Goal: Task Accomplishment & Management: Manage account settings

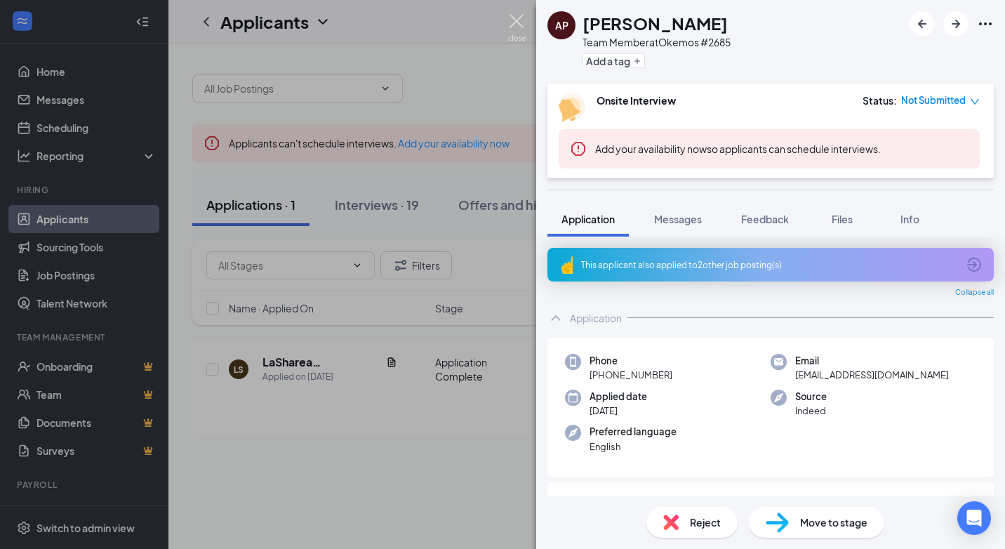
click at [518, 24] on img at bounding box center [517, 27] width 18 height 27
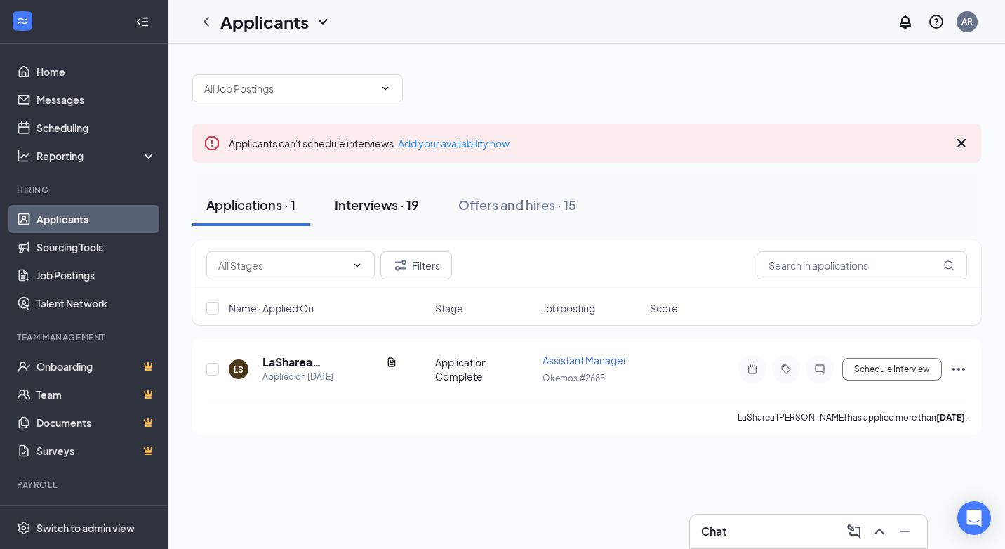
click at [395, 203] on div "Interviews · 19" at bounding box center [377, 205] width 84 height 18
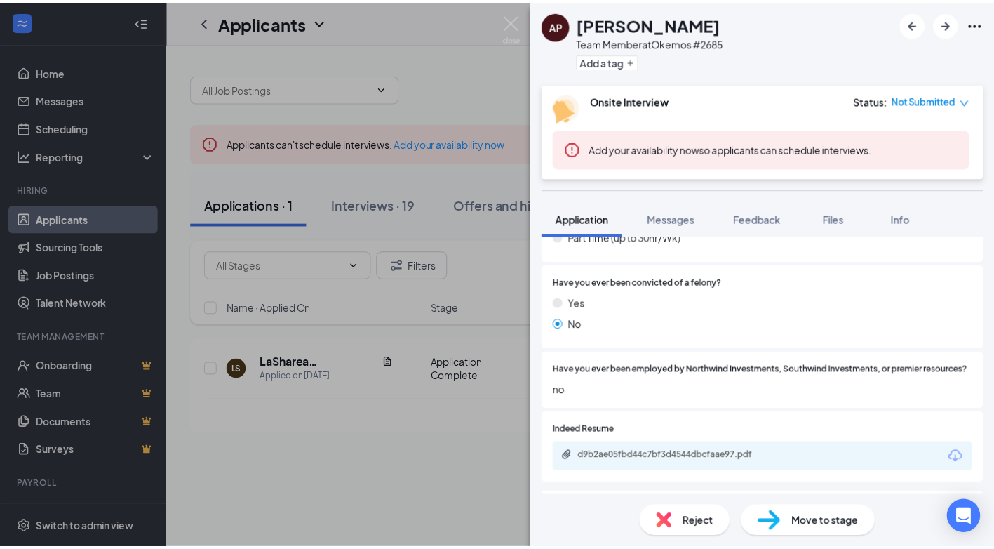
scroll to position [842, 0]
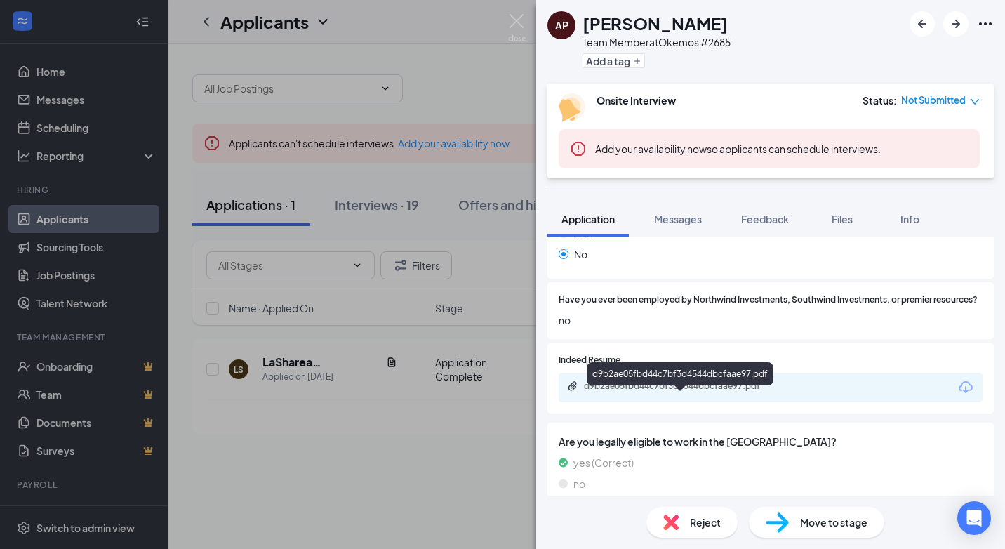
click at [632, 392] on div "d9b2ae05fbd44c7bf3d4544dbcfaae97.pdf" at bounding box center [682, 385] width 197 height 11
click at [373, 231] on div "AP [PERSON_NAME] Team Member at Okemos #2685 Add a tag Onsite Interview Status …" at bounding box center [502, 274] width 1005 height 549
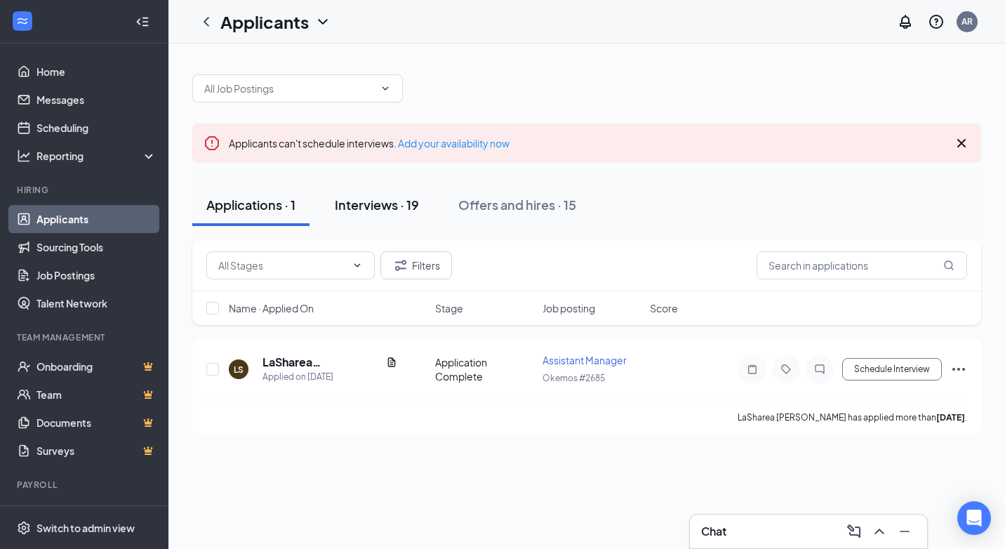
click at [357, 206] on div "Interviews · 19" at bounding box center [377, 205] width 84 height 18
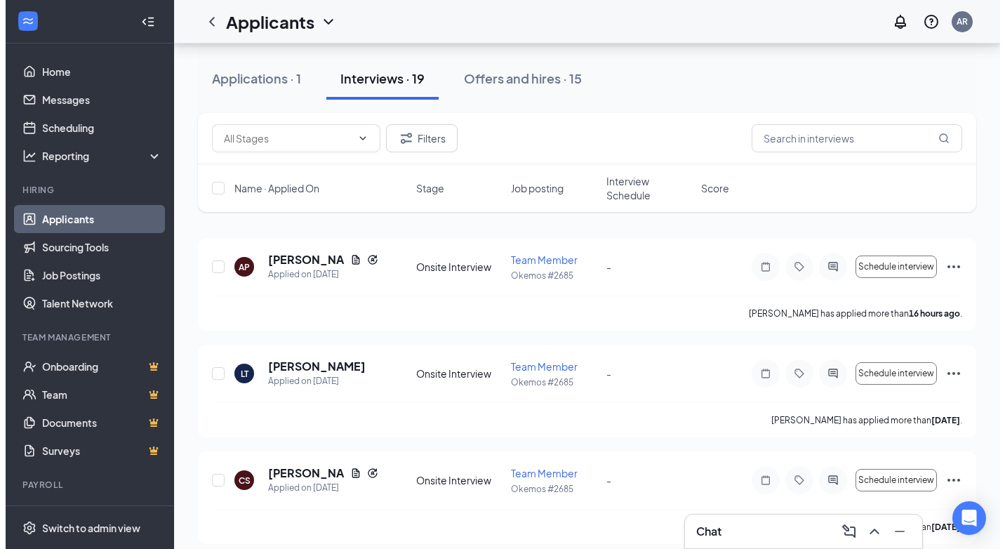
scroll to position [140, 0]
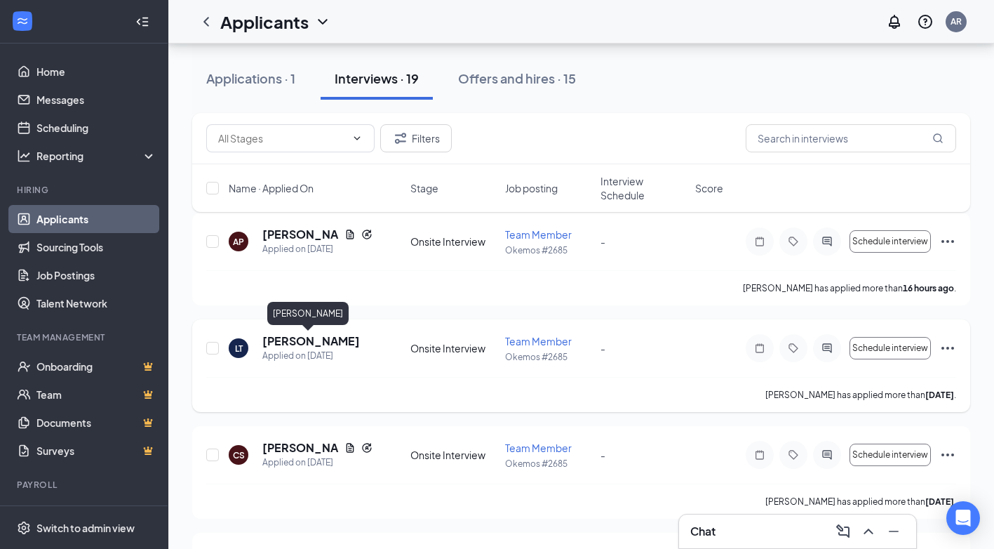
click at [308, 344] on h5 "[PERSON_NAME]" at bounding box center [311, 340] width 98 height 15
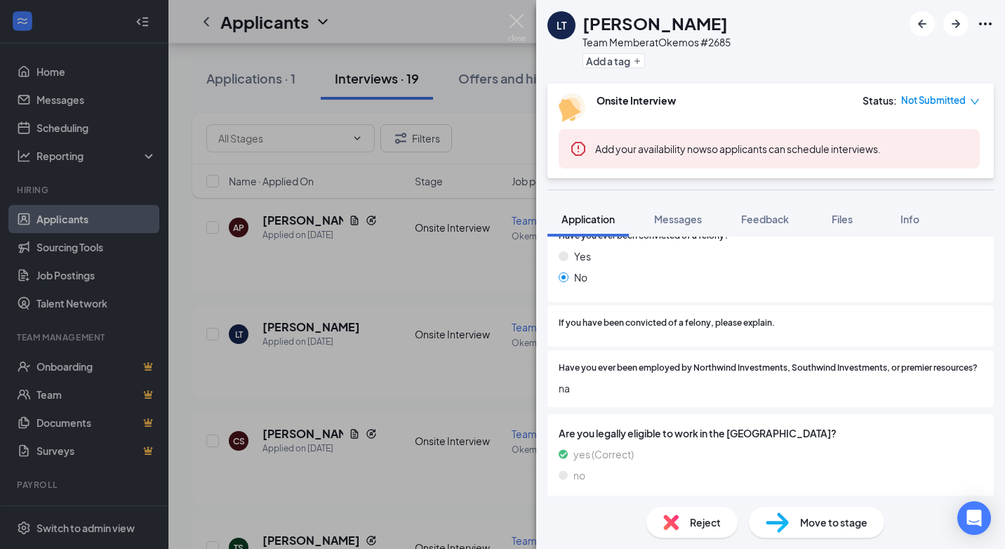
scroll to position [840, 0]
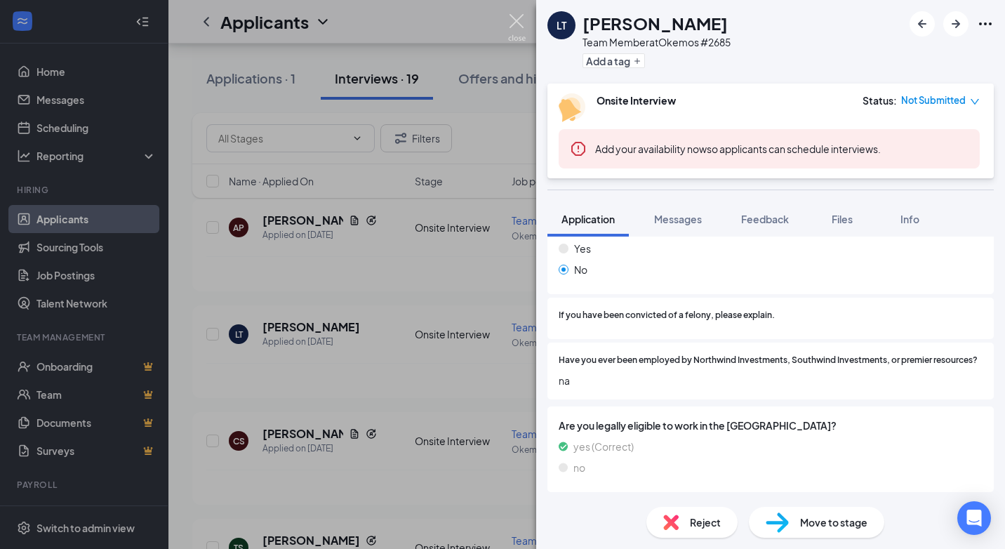
click at [517, 20] on img at bounding box center [517, 27] width 18 height 27
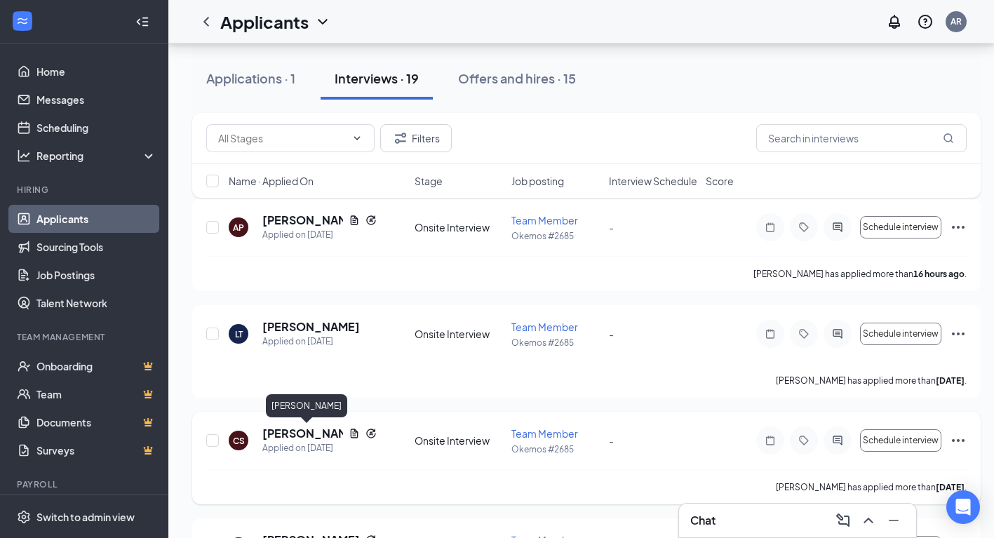
click at [283, 435] on h5 "[PERSON_NAME]" at bounding box center [302, 433] width 81 height 15
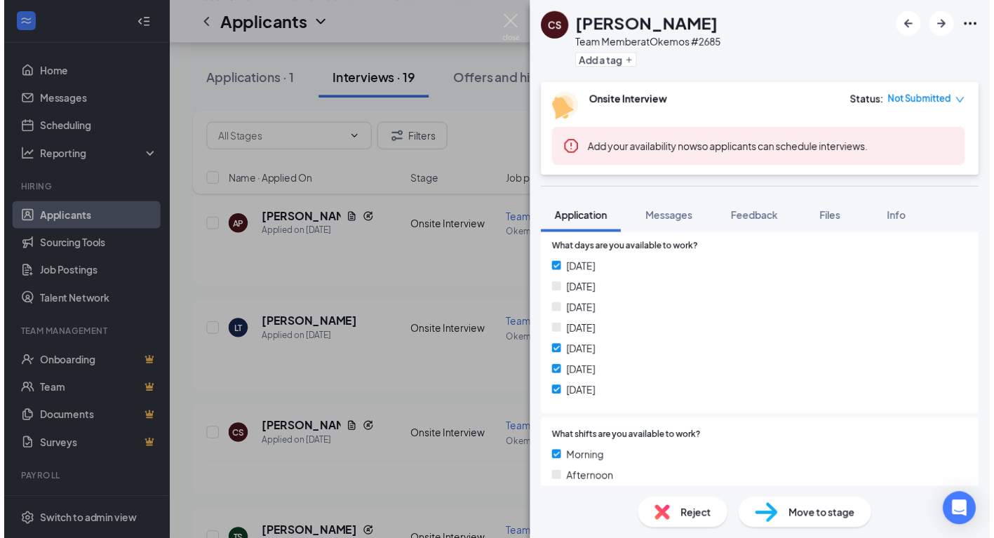
scroll to position [421, 0]
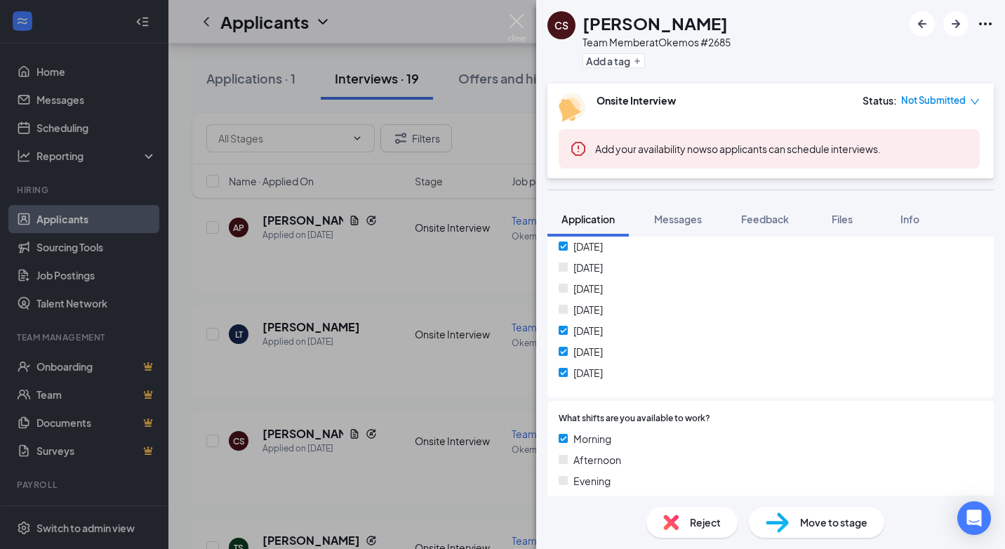
click at [384, 395] on div "CS Celencia Suggs Team Member at Okemos #2685 Add a tag Onsite Interview Status…" at bounding box center [502, 274] width 1005 height 549
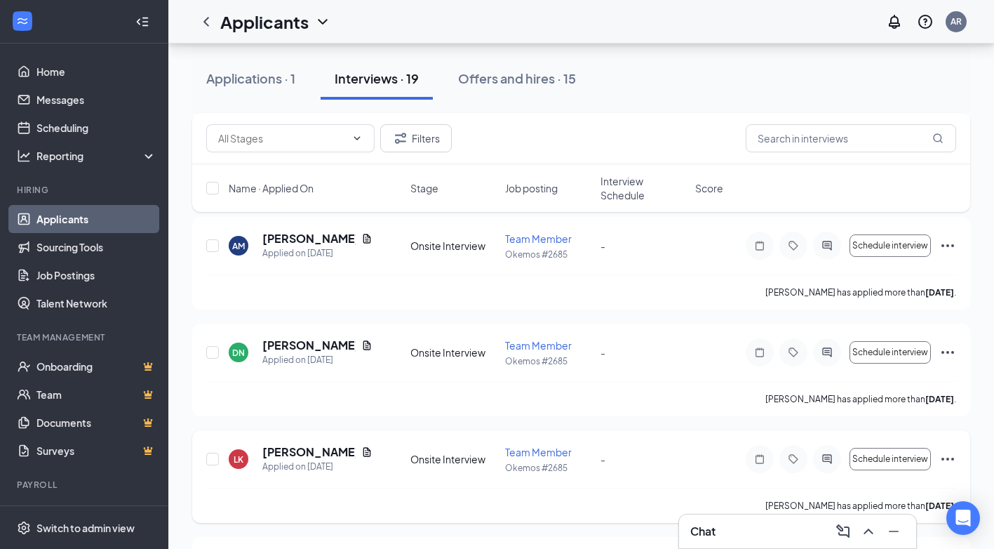
scroll to position [874, 0]
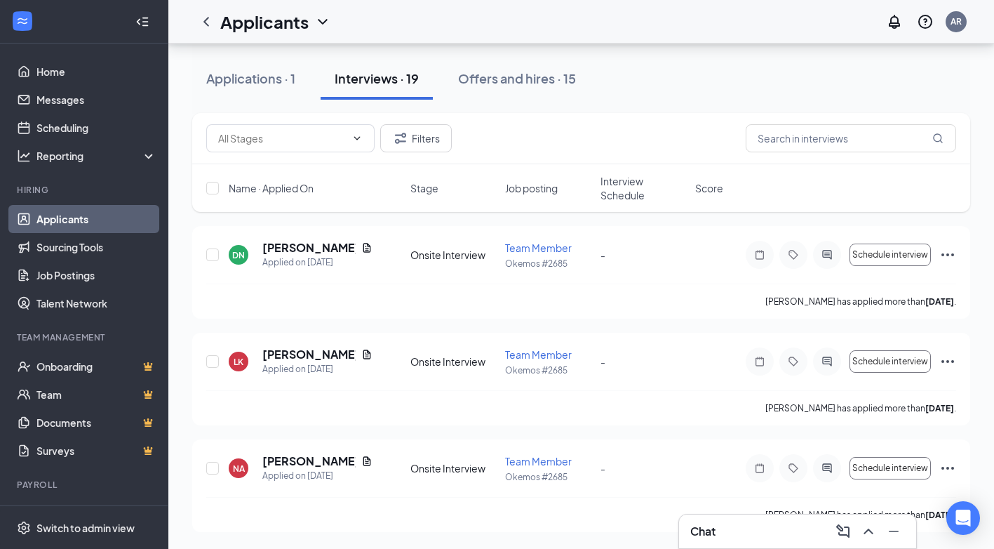
click at [382, 74] on div "Interviews · 19" at bounding box center [377, 78] width 84 height 18
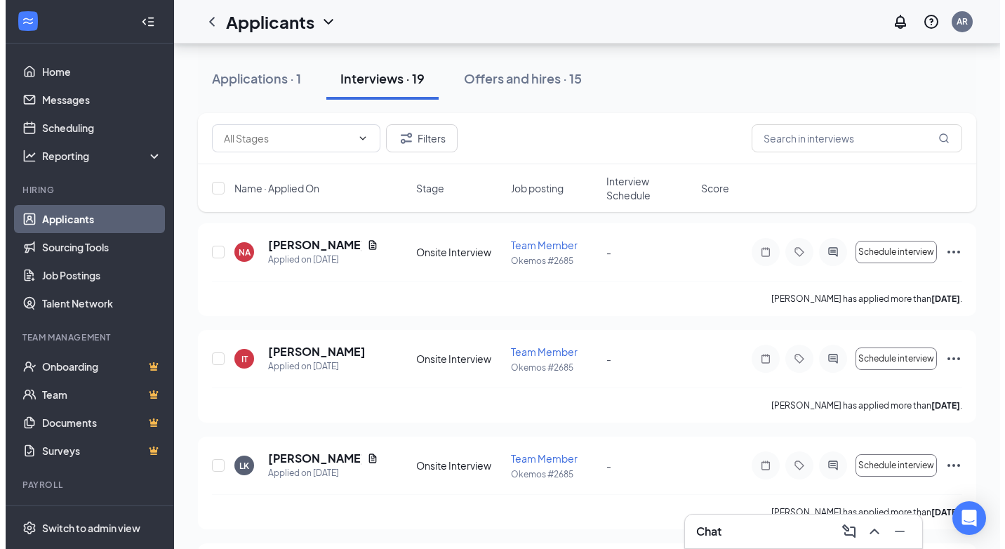
scroll to position [1123, 0]
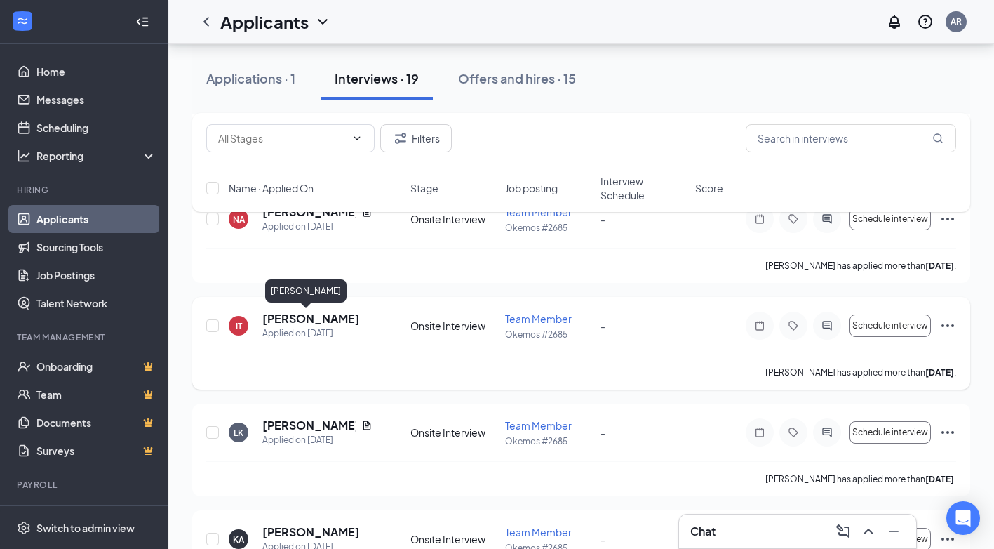
click at [284, 318] on h5 "[PERSON_NAME]" at bounding box center [311, 318] width 98 height 15
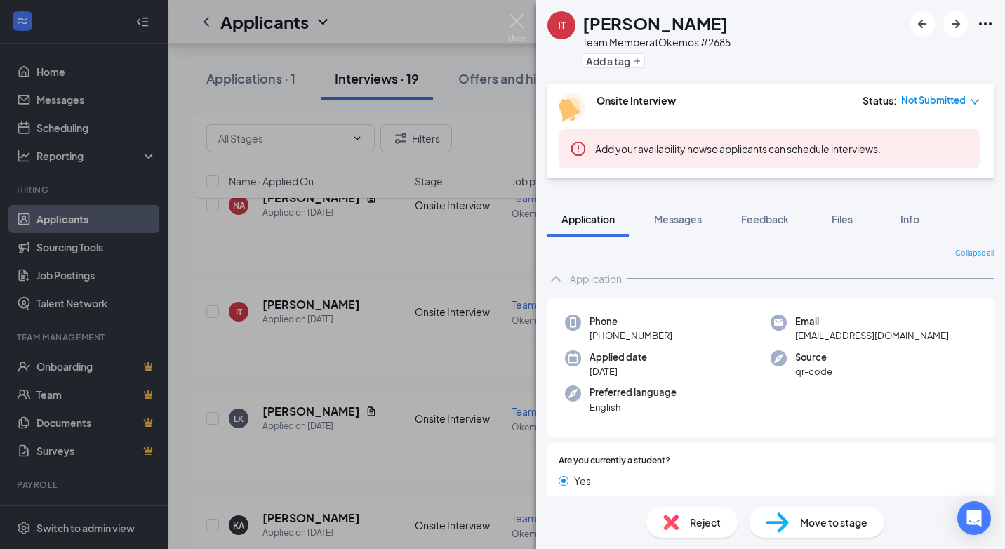
click at [555, 277] on icon "ChevronUp" at bounding box center [555, 279] width 9 height 6
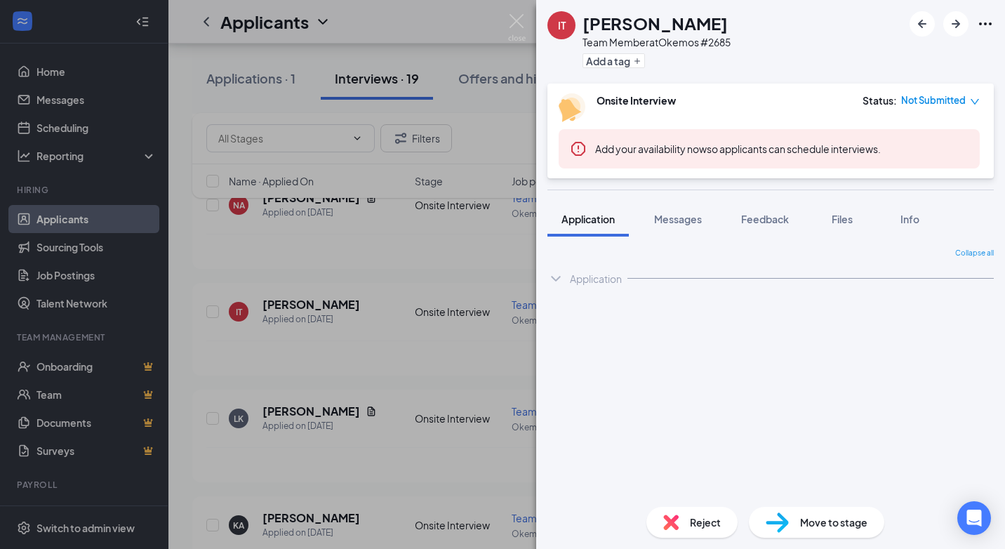
click at [555, 277] on icon "ChevronDown" at bounding box center [555, 278] width 17 height 17
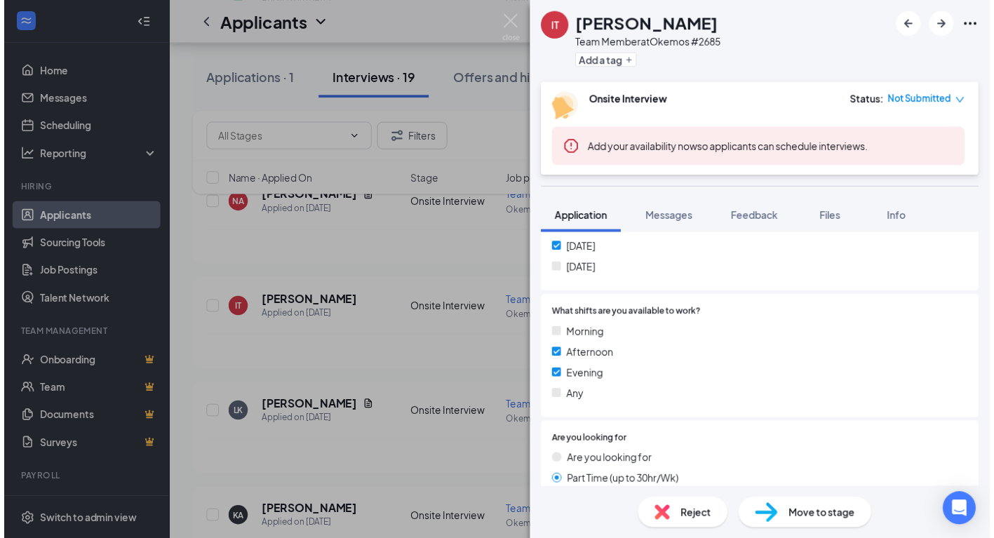
scroll to position [491, 0]
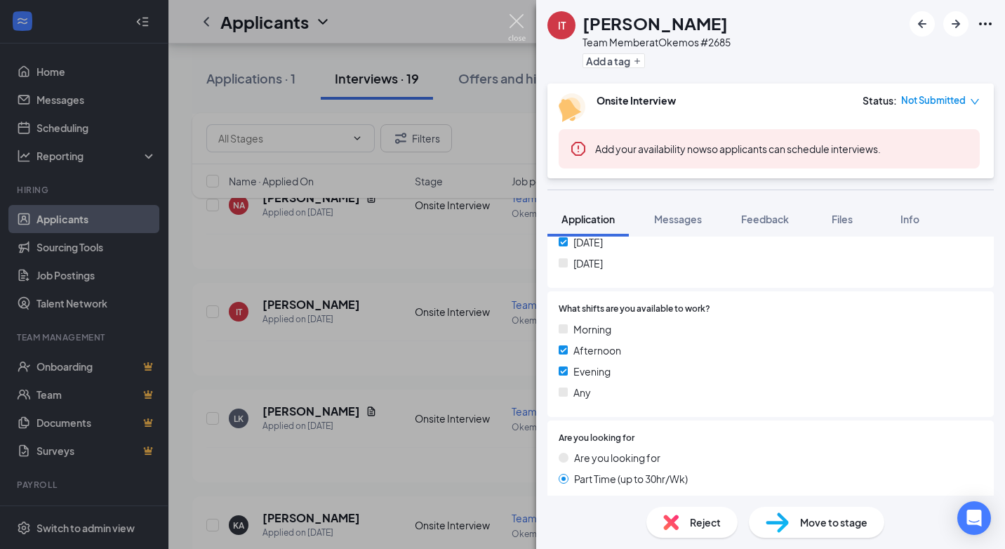
click at [515, 23] on img at bounding box center [517, 27] width 18 height 27
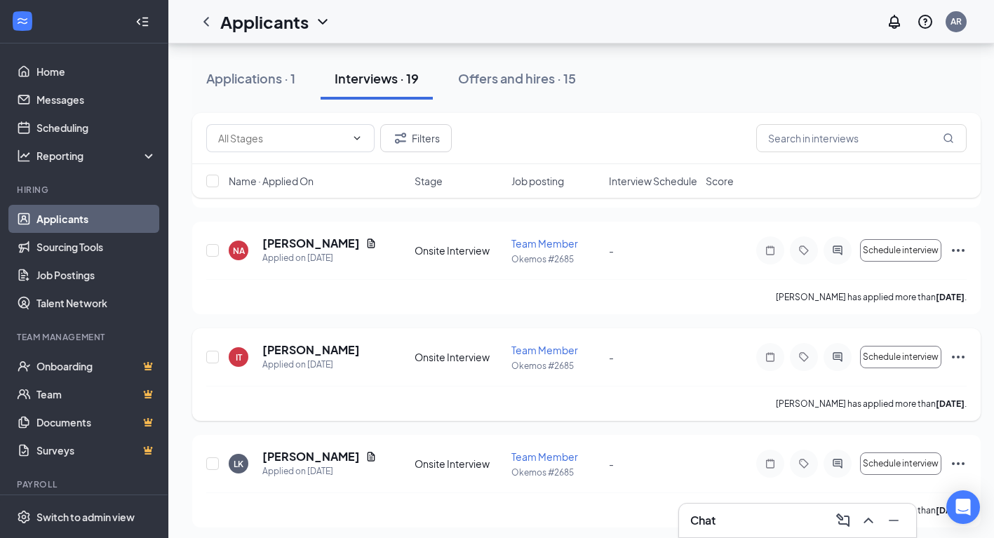
scroll to position [1053, 0]
